Goal: Task Accomplishment & Management: Use online tool/utility

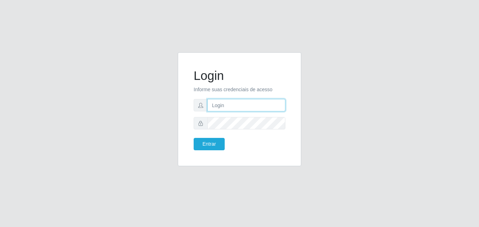
click at [217, 105] on input "text" at bounding box center [247, 105] width 78 height 12
type input "[PERSON_NAME]"
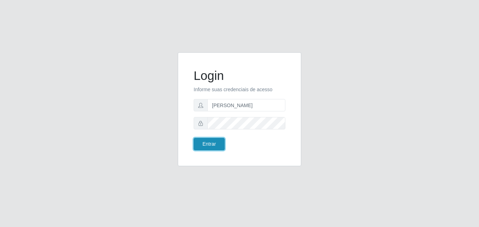
click at [209, 142] on button "Entrar" at bounding box center [209, 144] width 31 height 12
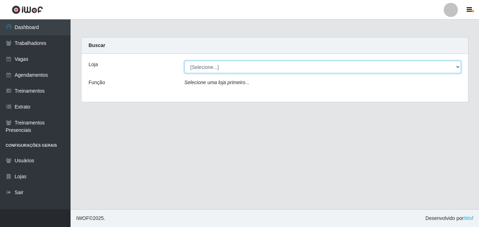
click at [226, 67] on select "[Selecione...] LÁ em MÃE - Bar e Restaurante" at bounding box center [323, 67] width 277 height 12
select select "265"
click at [185, 61] on select "[Selecione...] LÁ em MÃE - Bar e Restaurante" at bounding box center [323, 67] width 277 height 12
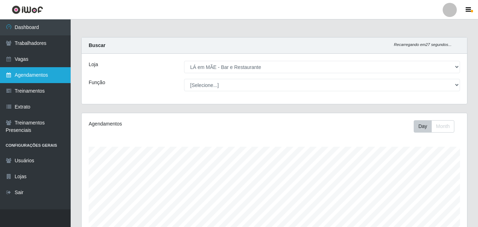
click at [42, 75] on link "Agendamentos" at bounding box center [35, 75] width 71 height 16
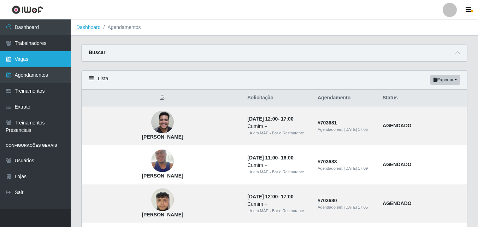
click at [25, 59] on link "Vagas" at bounding box center [35, 59] width 71 height 16
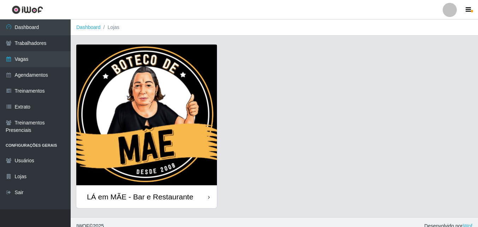
click at [143, 203] on div "LÁ em MÃE - Bar e Restaurante" at bounding box center [146, 196] width 140 height 23
